Goal: Navigation & Orientation: Find specific page/section

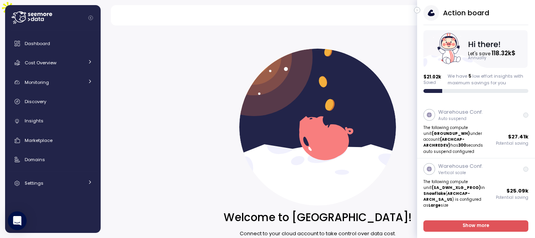
click at [416, 11] on icon "button" at bounding box center [418, 9] width 4 height 9
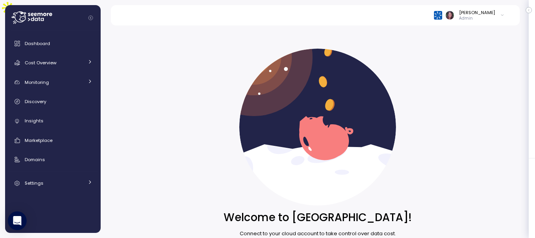
click at [442, 17] on img at bounding box center [438, 15] width 8 height 8
click at [460, 61] on button "enable" at bounding box center [466, 66] width 60 height 12
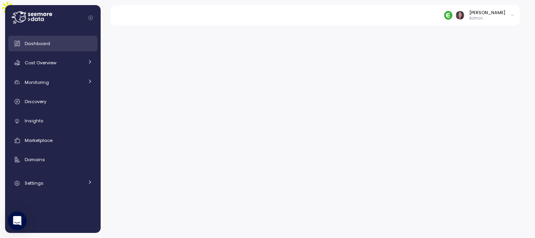
click at [47, 40] on span "Dashboard" at bounding box center [37, 43] width 25 height 6
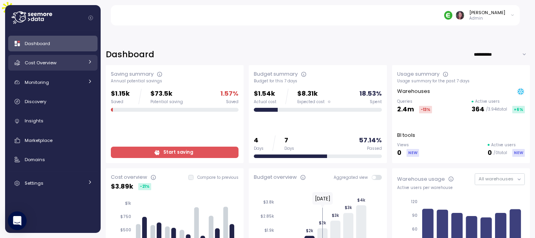
click at [47, 65] on span "Cost Overview" at bounding box center [41, 63] width 32 height 6
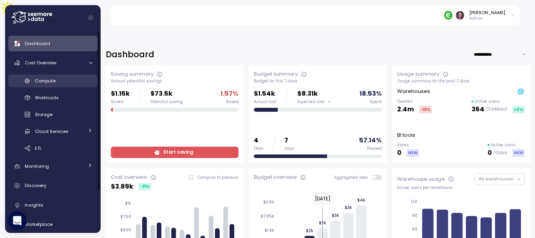
click at [60, 76] on link "Compute" at bounding box center [52, 80] width 89 height 13
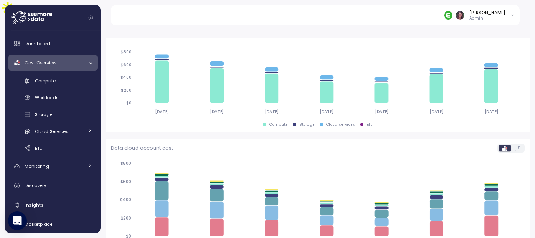
scroll to position [295, 0]
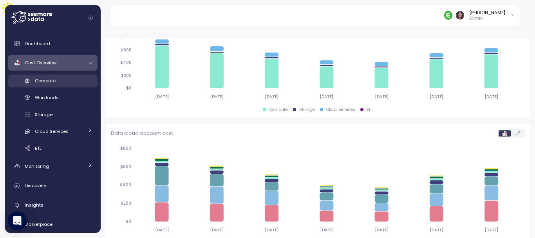
click at [46, 83] on span "Compute" at bounding box center [45, 81] width 21 height 6
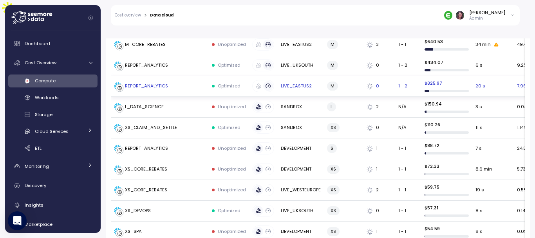
scroll to position [221, 0]
